Goal: Transaction & Acquisition: Purchase product/service

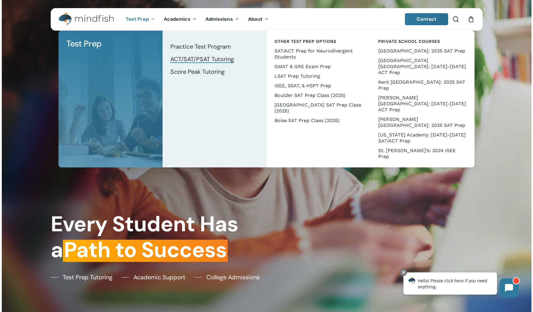
click at [194, 59] on span "ACT/SAT/PSAT Tutoring" at bounding box center [202, 59] width 64 height 8
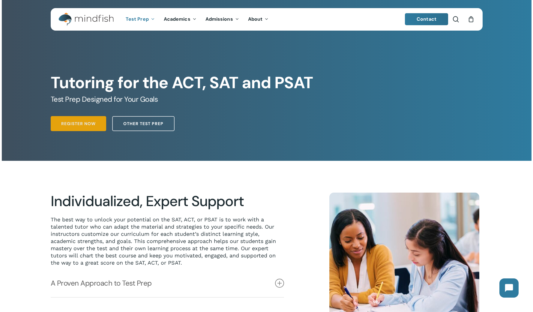
click at [86, 126] on span "Register Now" at bounding box center [78, 124] width 35 height 6
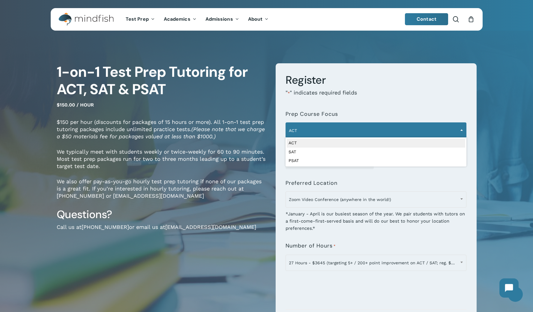
click at [438, 127] on span "ACT" at bounding box center [376, 130] width 180 height 13
click at [433, 83] on h3 "Register" at bounding box center [376, 80] width 181 height 14
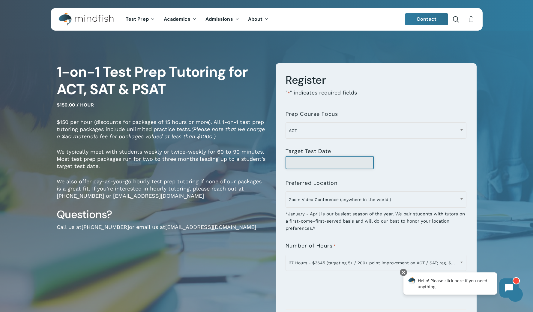
click at [332, 164] on input "Target Test Date" at bounding box center [330, 162] width 88 height 13
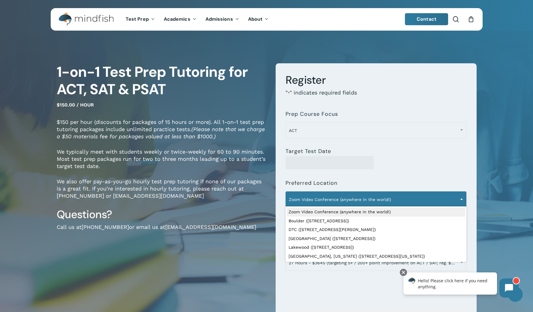
click at [385, 202] on span "Zoom Video Conference (anywhere in the world!)" at bounding box center [376, 199] width 180 height 13
select select "**********"
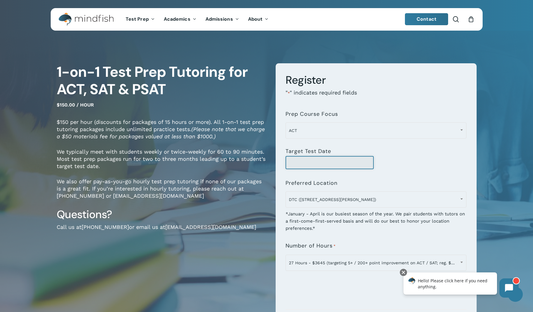
click at [341, 161] on input "Target Test Date" at bounding box center [330, 162] width 88 height 13
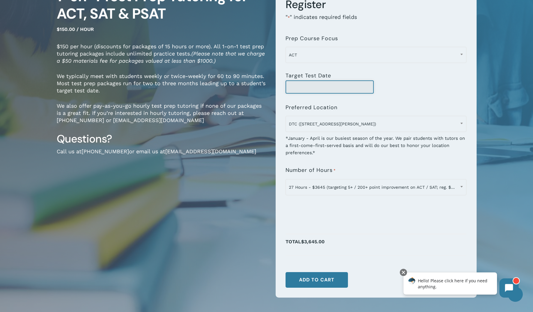
scroll to position [98, 0]
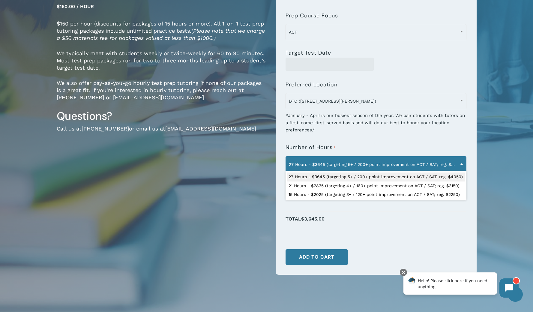
click at [462, 162] on span at bounding box center [461, 163] width 9 height 15
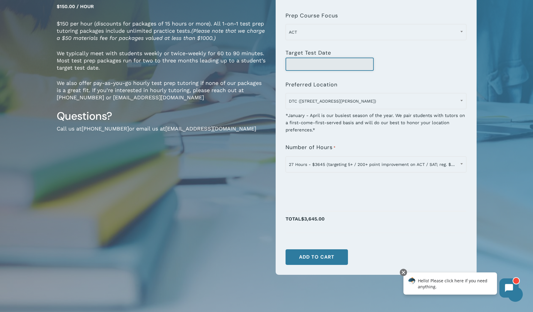
click at [359, 65] on input "Target Test Date" at bounding box center [330, 64] width 88 height 13
click at [319, 258] on button "Add to cart" at bounding box center [317, 257] width 62 height 16
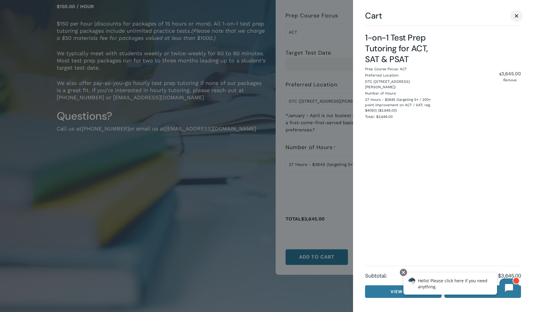
click at [515, 14] on span "Cart" at bounding box center [517, 16] width 6 height 5
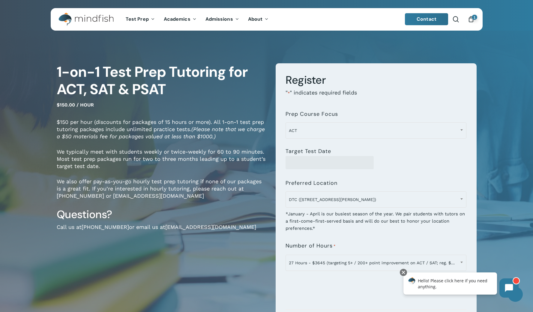
scroll to position [0, 0]
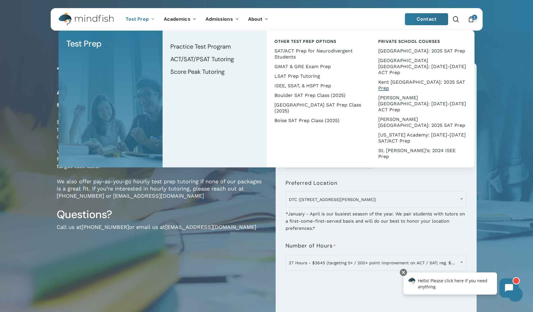
click at [399, 79] on span "Kent [GEOGRAPHIC_DATA]: 2025 SAT Prep" at bounding box center [421, 85] width 87 height 12
click at [331, 50] on span "SAT/ACT Prep for Neurodivergent Students" at bounding box center [314, 54] width 78 height 12
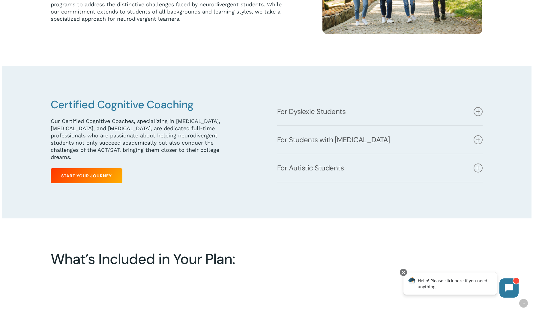
scroll to position [267, 0]
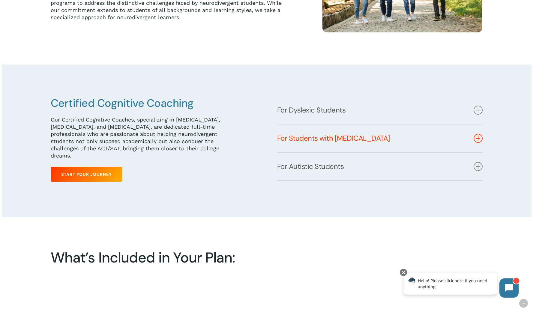
click at [480, 140] on icon at bounding box center [478, 138] width 9 height 9
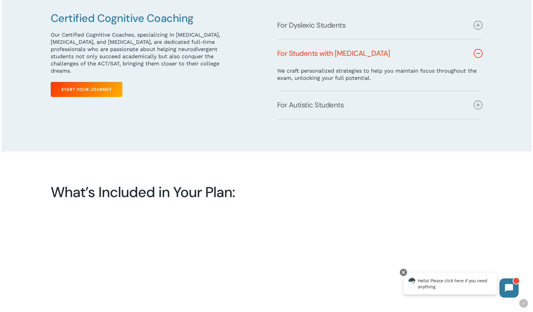
scroll to position [353, 0]
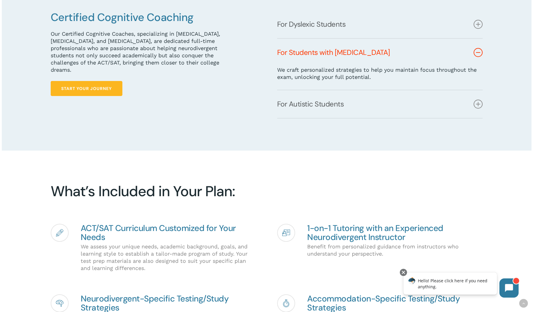
click at [103, 86] on span "Start Your Journey" at bounding box center [86, 89] width 51 height 6
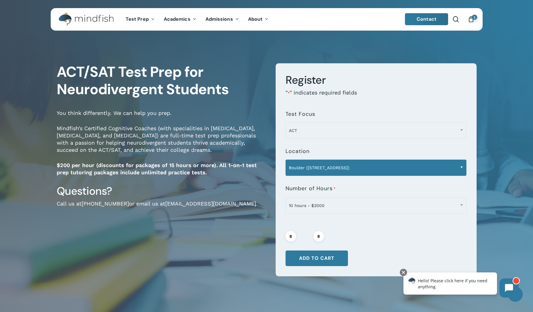
click at [342, 166] on span "Boulder ([STREET_ADDRESS])" at bounding box center [376, 167] width 180 height 13
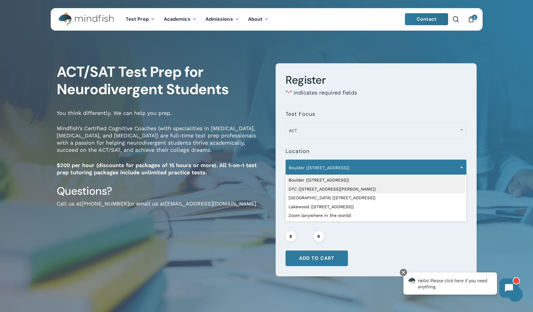
select select "**********"
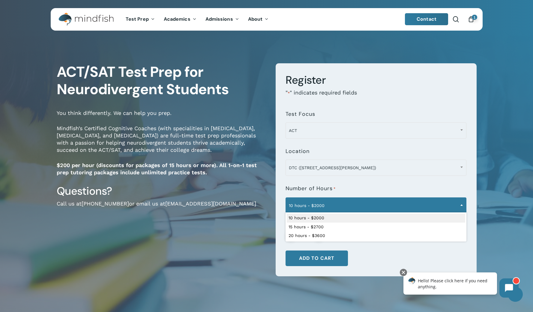
click at [320, 205] on span "10 hours - $2000" at bounding box center [376, 205] width 180 height 13
select select "**********"
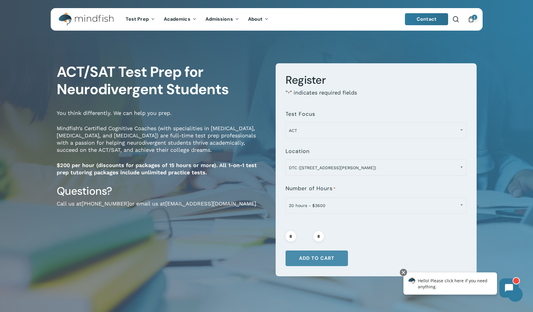
click at [312, 258] on button "Add to cart" at bounding box center [317, 259] width 62 height 16
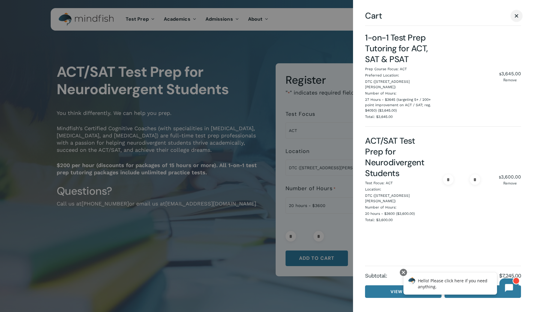
click at [516, 16] on span "Cart" at bounding box center [517, 16] width 6 height 5
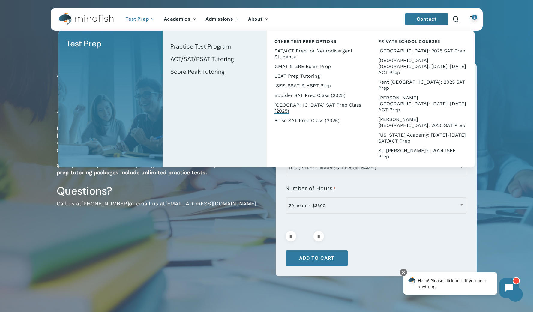
click at [286, 105] on span "[GEOGRAPHIC_DATA] SAT Prep Class (2025)" at bounding box center [318, 108] width 87 height 12
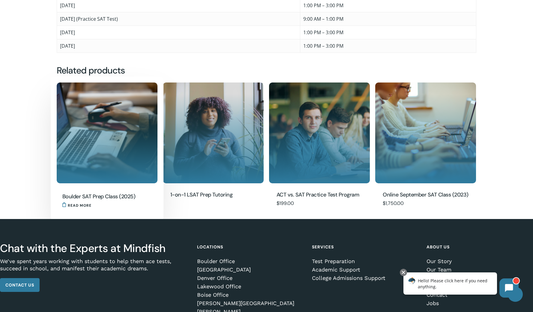
scroll to position [439, 0]
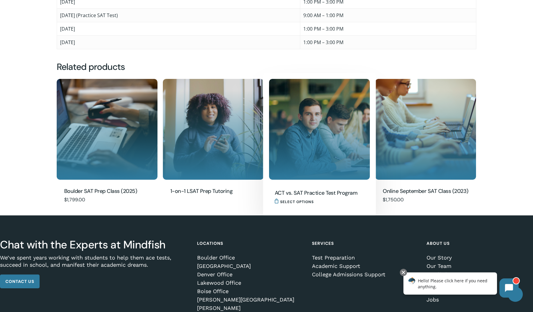
click at [320, 194] on h2 "ACT vs. SAT Practice Test Program" at bounding box center [318, 193] width 86 height 8
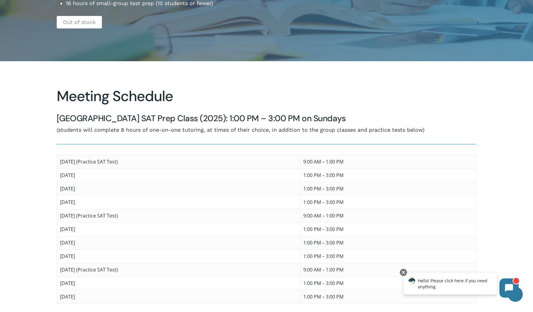
scroll to position [184, 0]
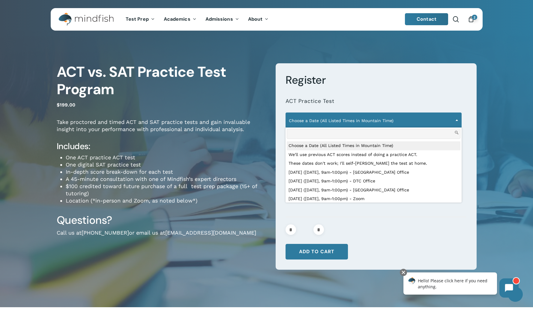
click at [346, 121] on span "Choose a Date (All Listed Times in Mountain Time)" at bounding box center [374, 120] width 176 height 13
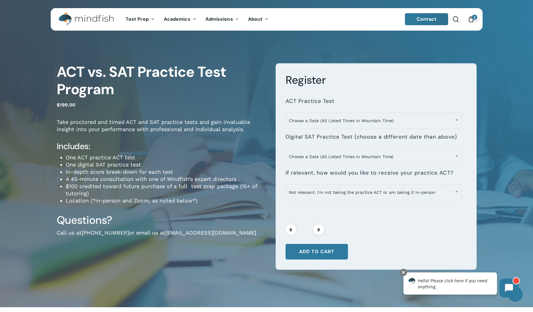
click at [453, 92] on li "**********" at bounding box center [376, 110] width 181 height 36
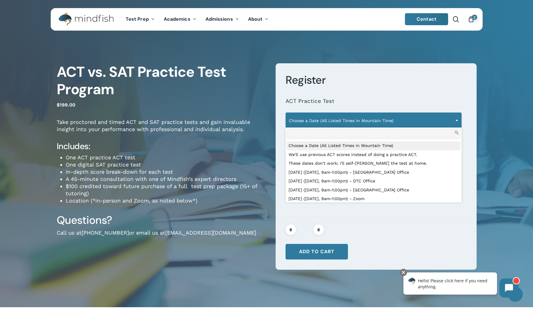
click at [454, 120] on span at bounding box center [457, 120] width 9 height 15
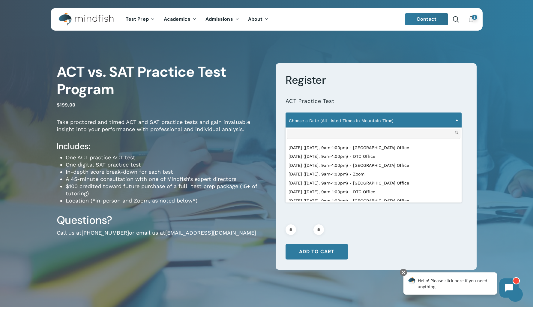
scroll to position [158, 0]
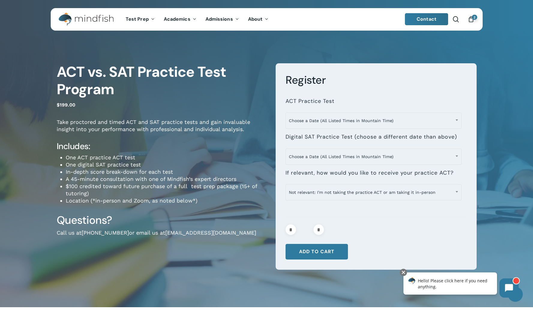
click at [498, 50] on div "**********" at bounding box center [267, 172] width 480 height 271
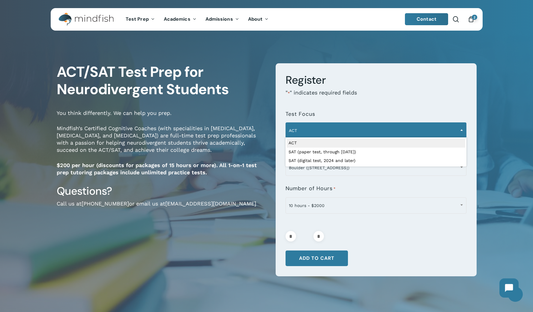
click at [340, 130] on span "ACT" at bounding box center [376, 130] width 180 height 13
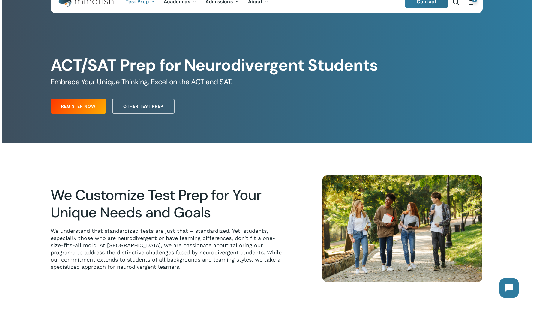
scroll to position [15, 0]
